Goal: Task Accomplishment & Management: Manage account settings

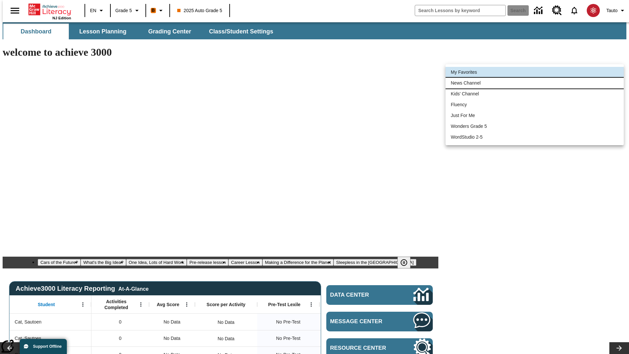
click at [535, 83] on li "News Channel" at bounding box center [535, 83] width 178 height 11
type input "120"
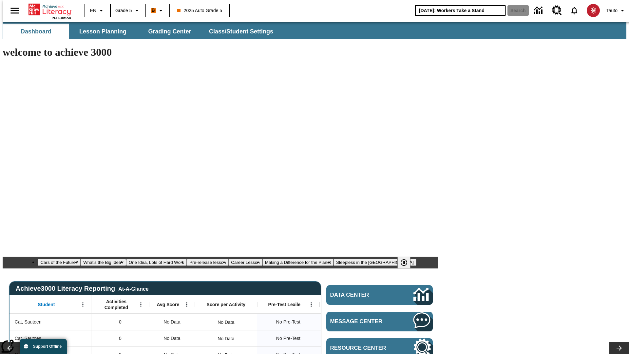
type input "[DATE]: Workers Take a Stand"
click at [514, 10] on button "Search" at bounding box center [518, 10] width 21 height 10
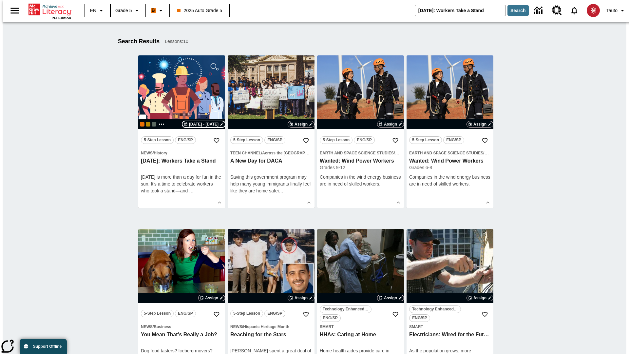
click at [205, 124] on span "[DATE] - [DATE]" at bounding box center [204, 124] width 30 height 6
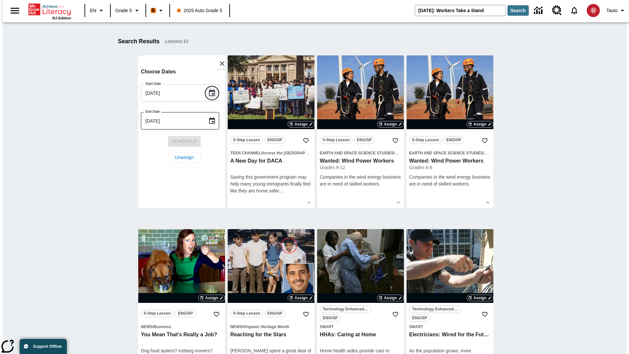
click at [214, 93] on icon "Choose date, selected date is Oct 9, 2025" at bounding box center [212, 93] width 6 height 7
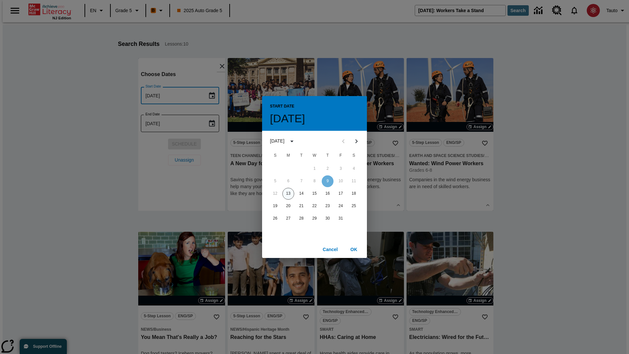
click at [289, 193] on button "13" at bounding box center [289, 194] width 12 height 12
click at [354, 249] on button "OK" at bounding box center [354, 250] width 21 height 12
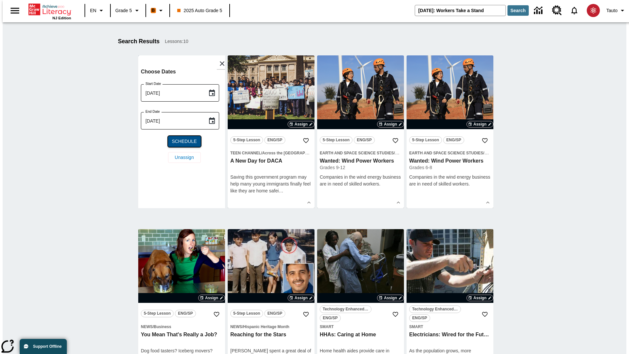
click at [182, 141] on span "Schedule" at bounding box center [184, 141] width 25 height 7
